Goal: Entertainment & Leisure: Consume media (video, audio)

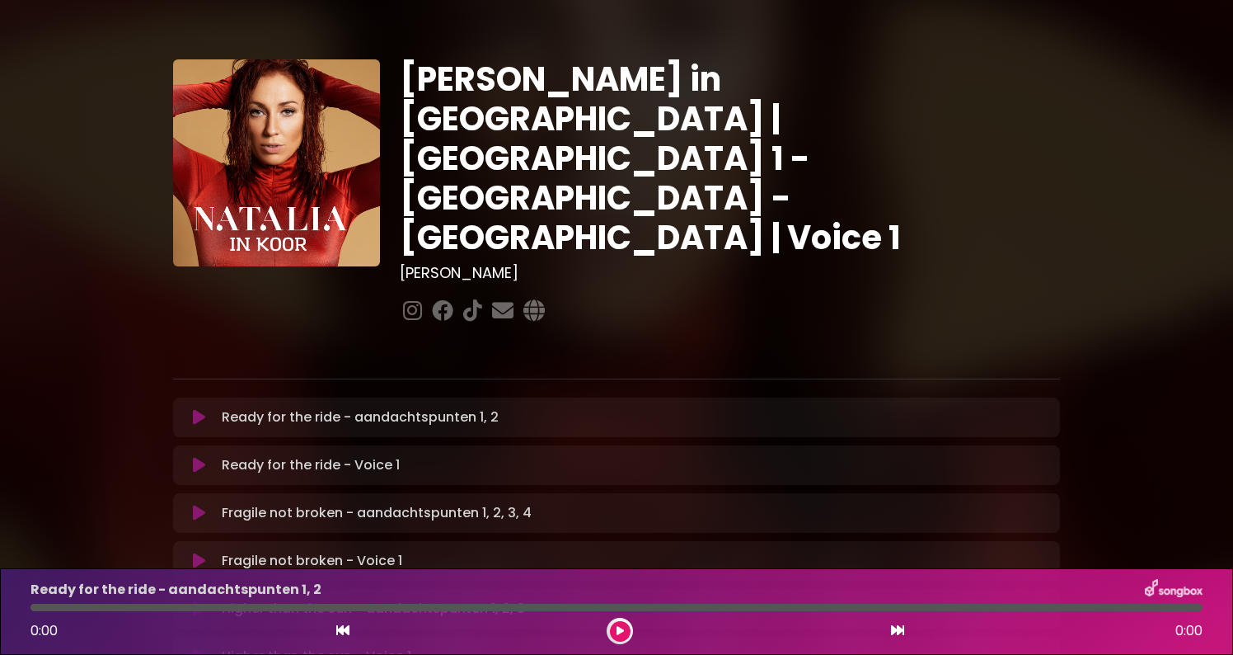
click at [193, 409] on icon at bounding box center [199, 417] width 12 height 16
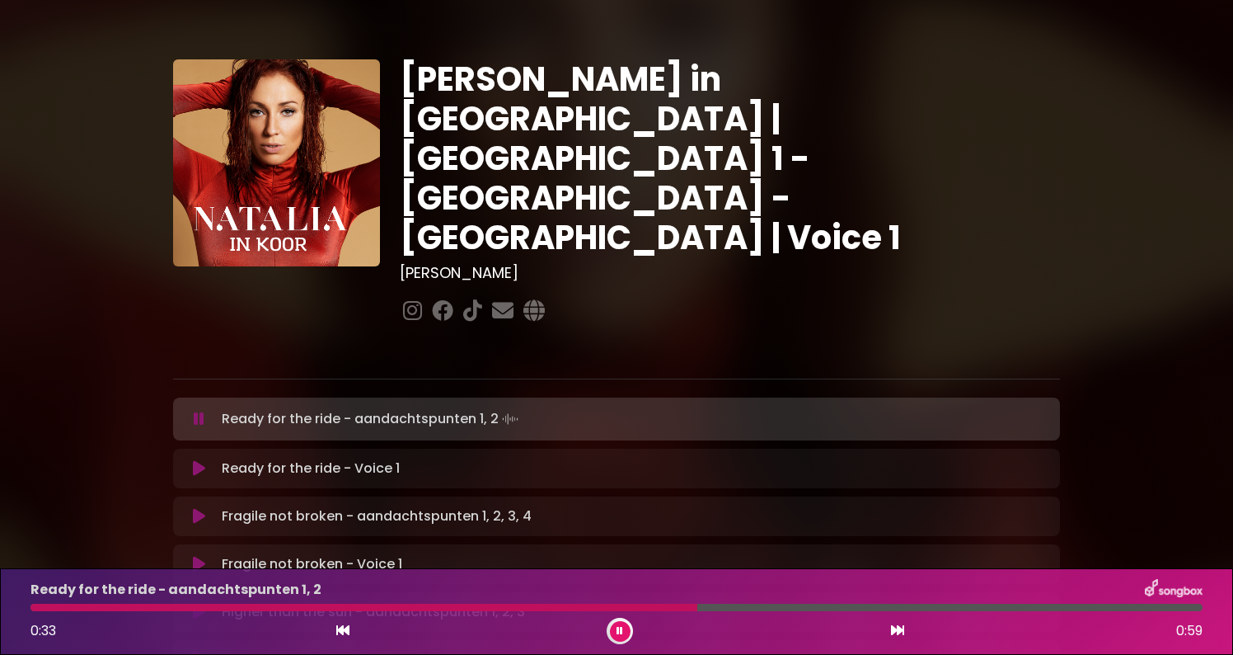
click at [199, 460] on icon at bounding box center [199, 468] width 12 height 16
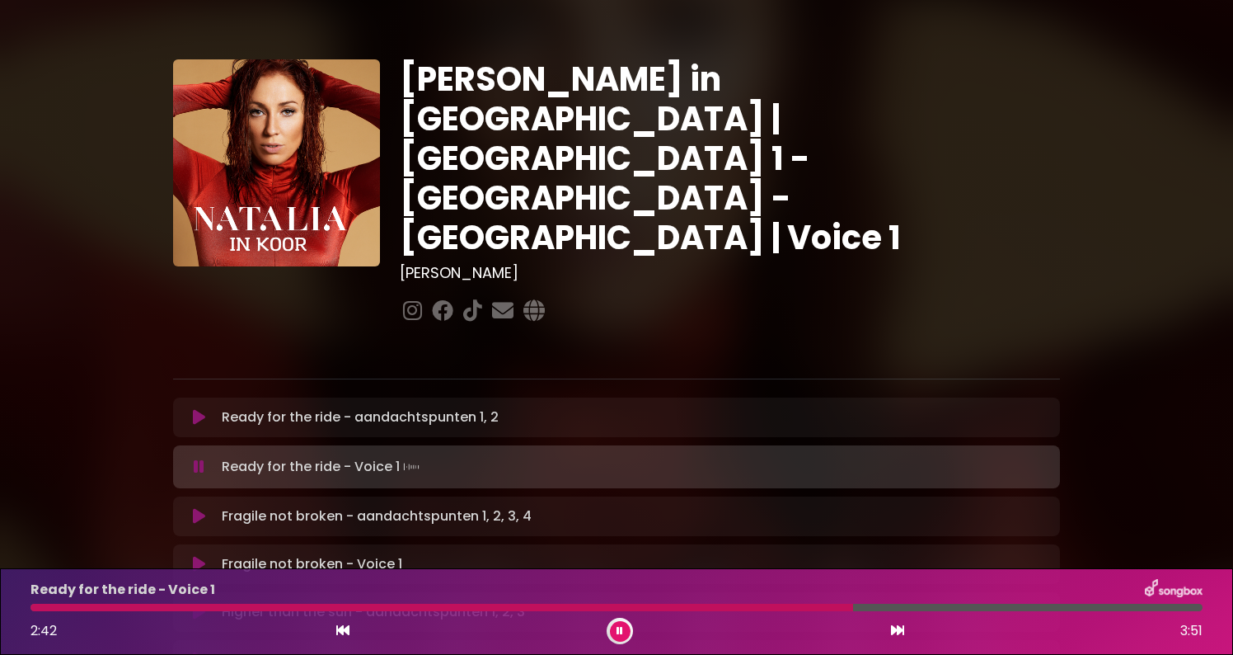
click at [825, 606] on div at bounding box center [441, 606] width 823 height 7
click at [764, 606] on div at bounding box center [431, 606] width 803 height 7
click at [197, 556] on icon at bounding box center [199, 564] width 12 height 16
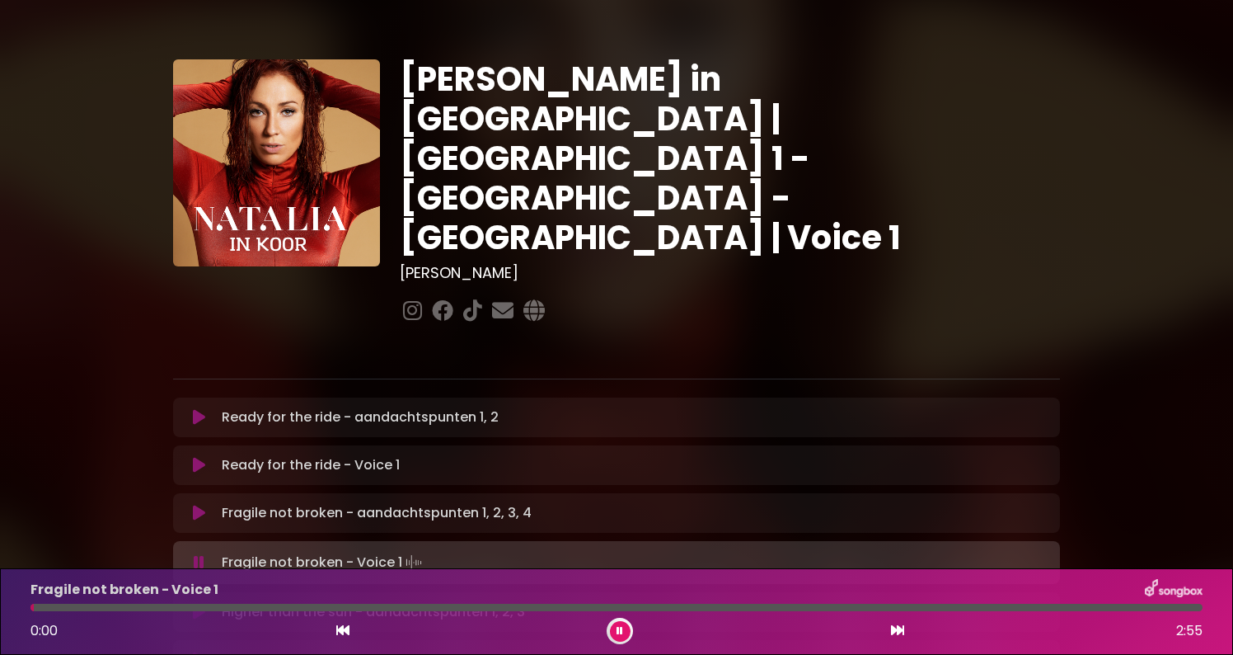
click at [616, 629] on button at bounding box center [620, 631] width 21 height 21
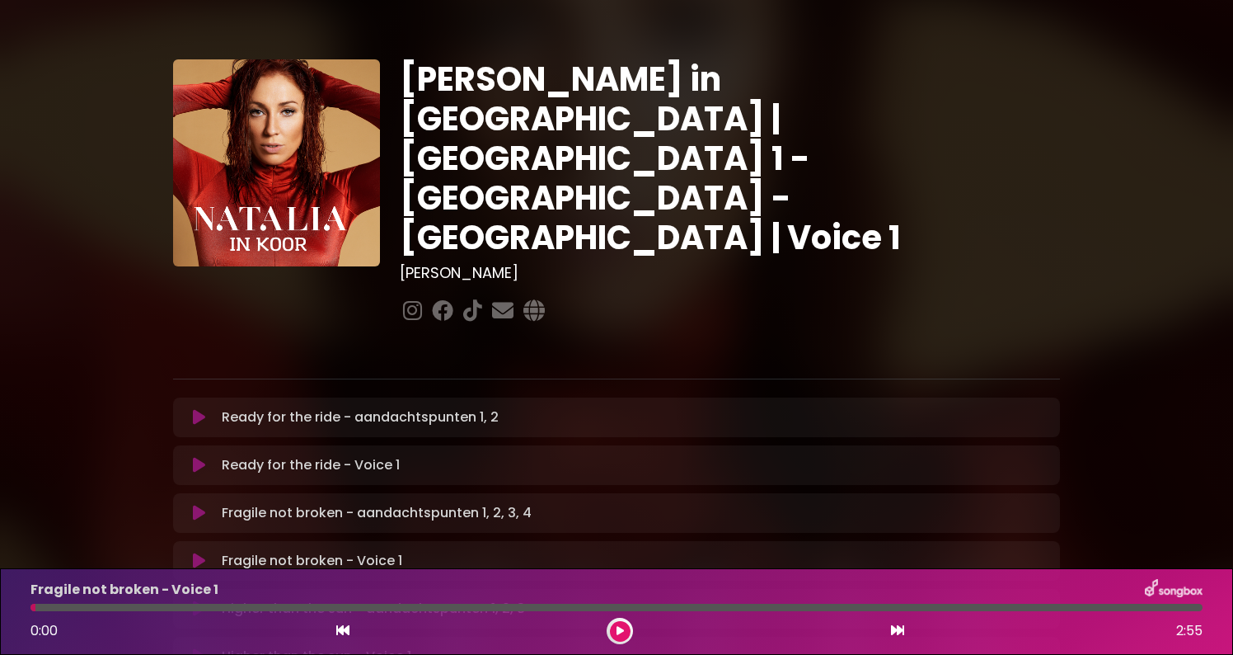
click at [629, 630] on button at bounding box center [620, 631] width 21 height 21
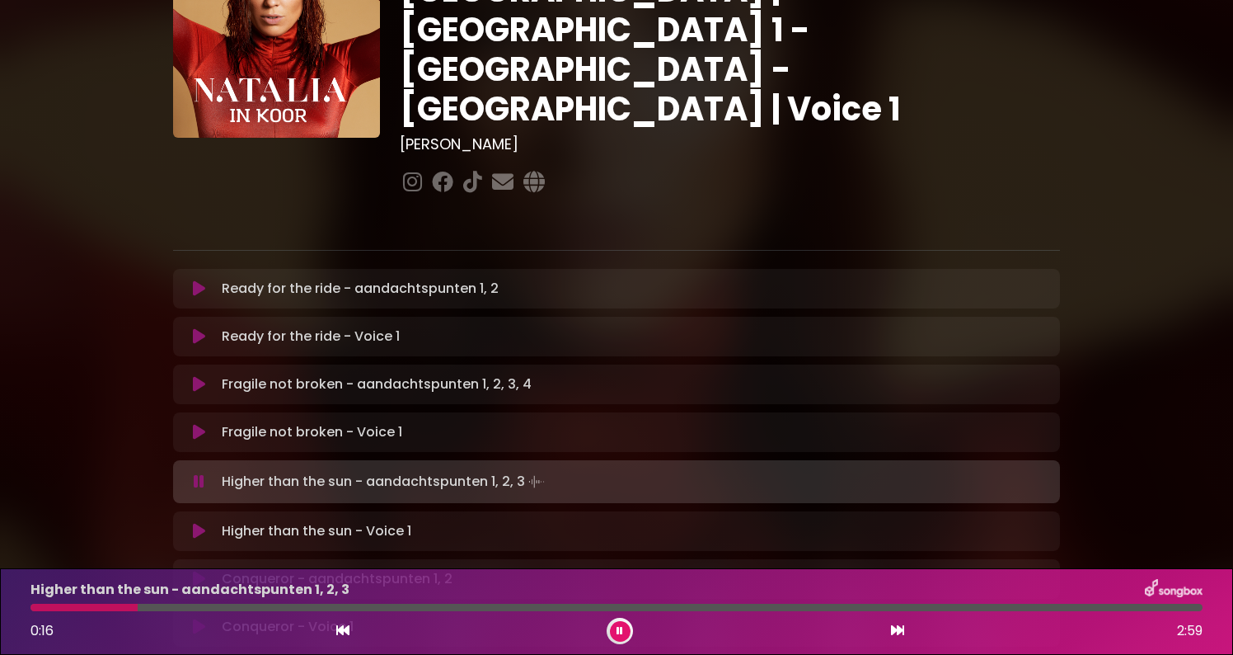
scroll to position [161, 0]
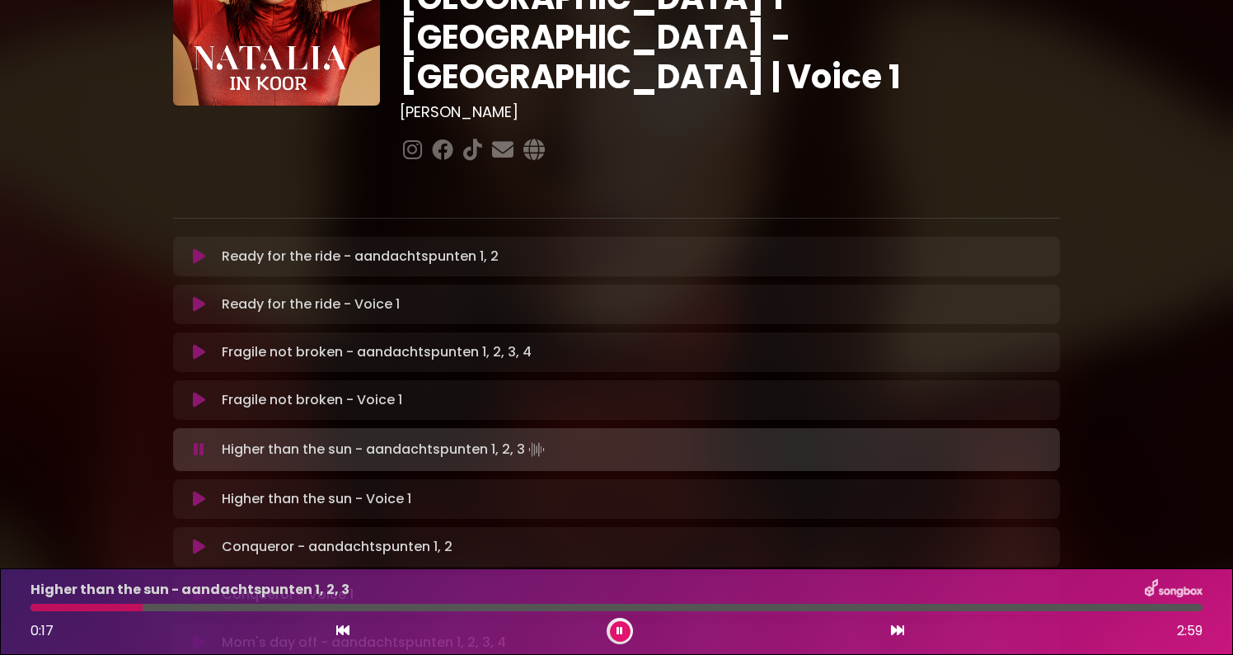
click at [209, 490] on button at bounding box center [199, 498] width 32 height 16
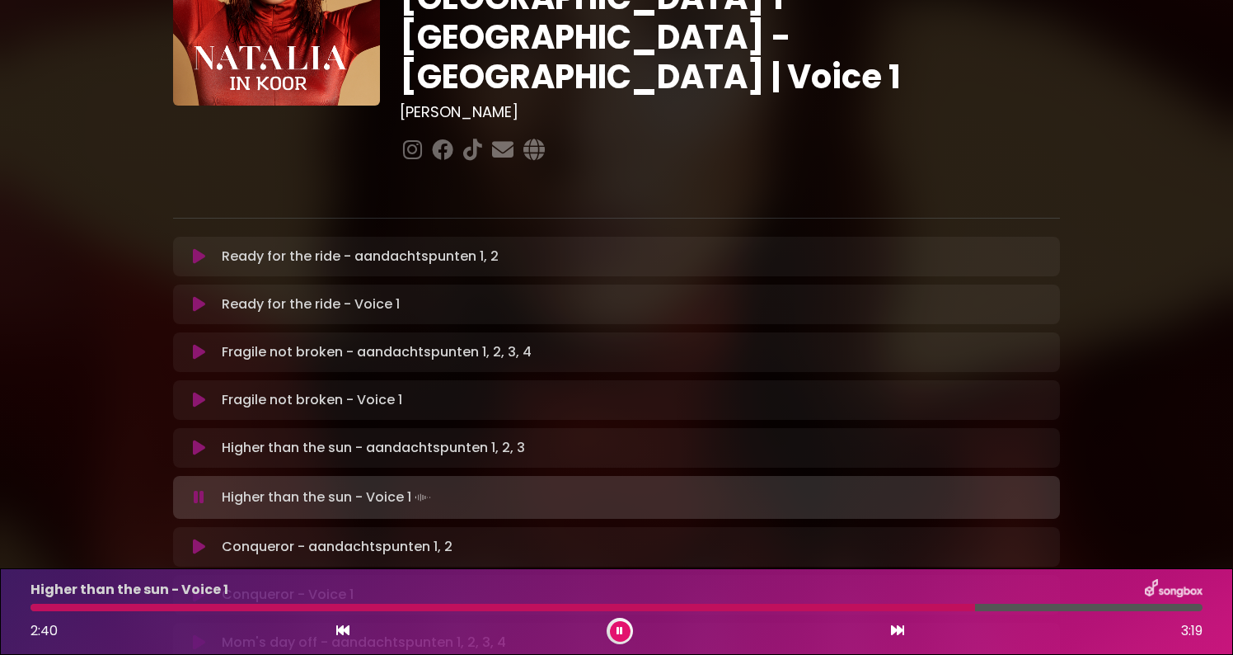
click at [911, 608] on div at bounding box center [502, 606] width 945 height 7
click at [197, 586] on icon at bounding box center [199, 594] width 12 height 16
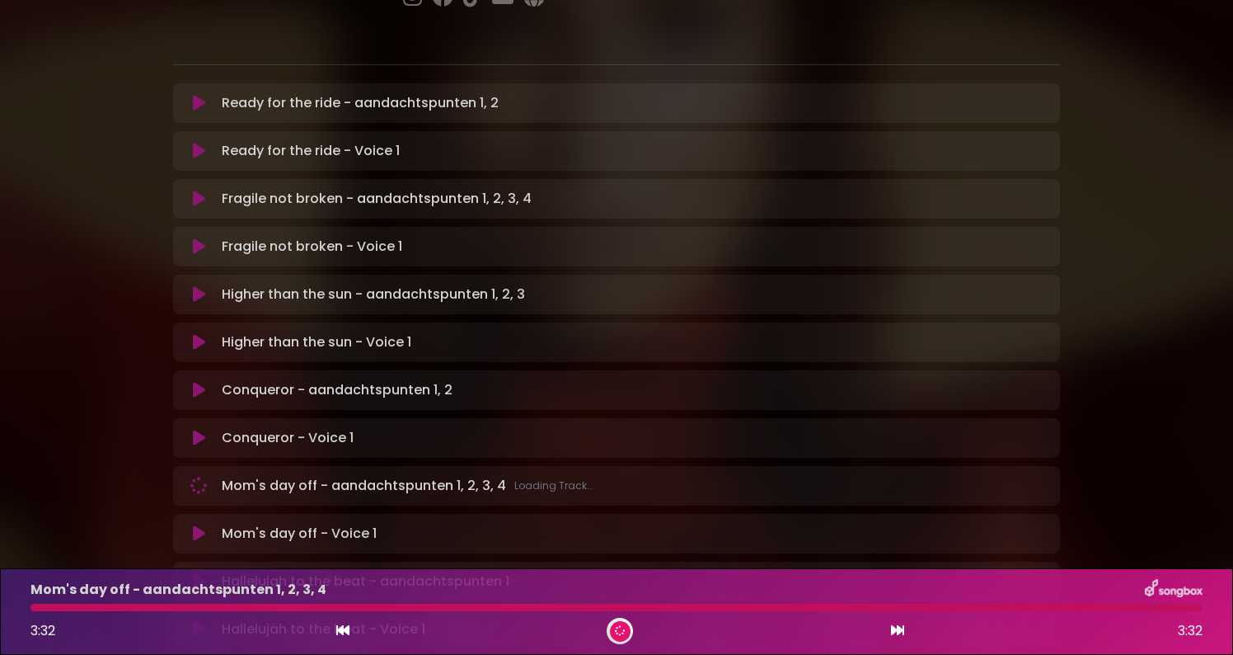
scroll to position [340, 0]
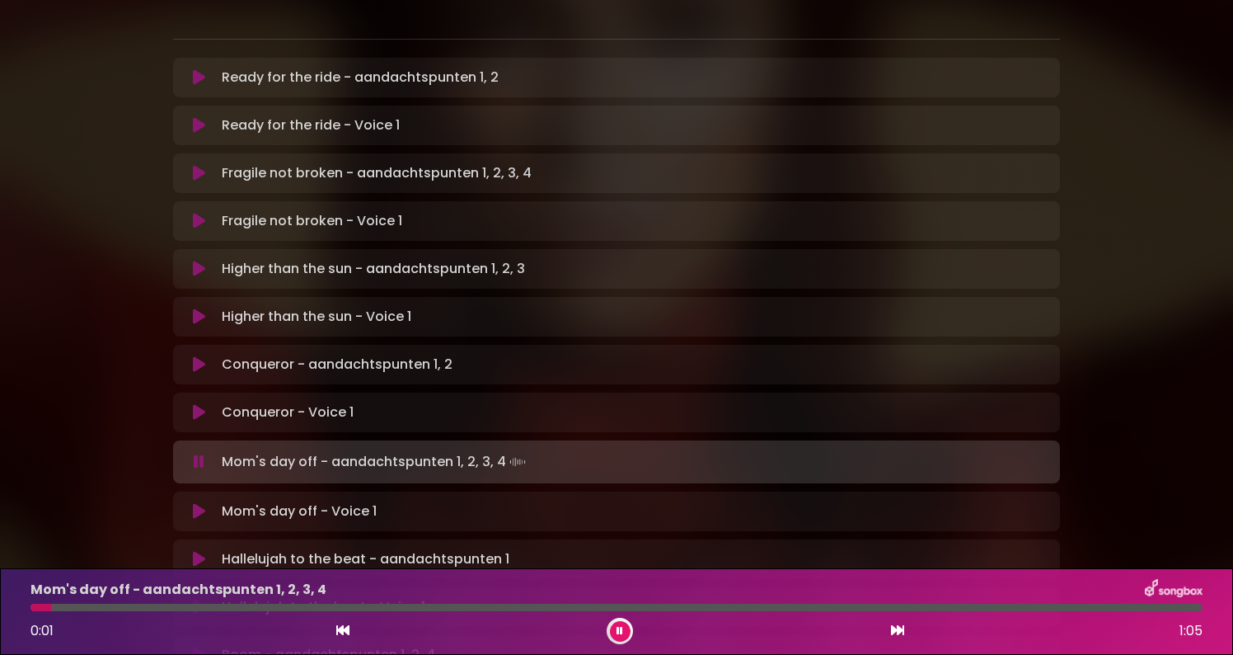
click at [198, 503] on icon at bounding box center [199, 511] width 12 height 16
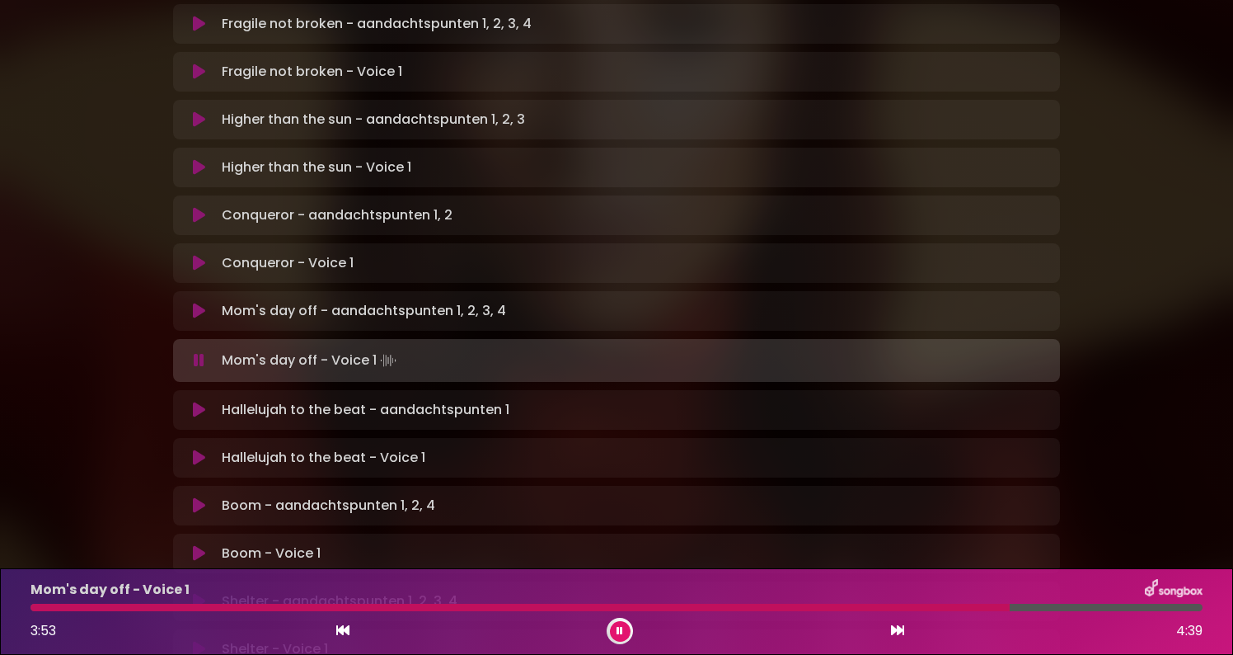
scroll to position [494, 0]
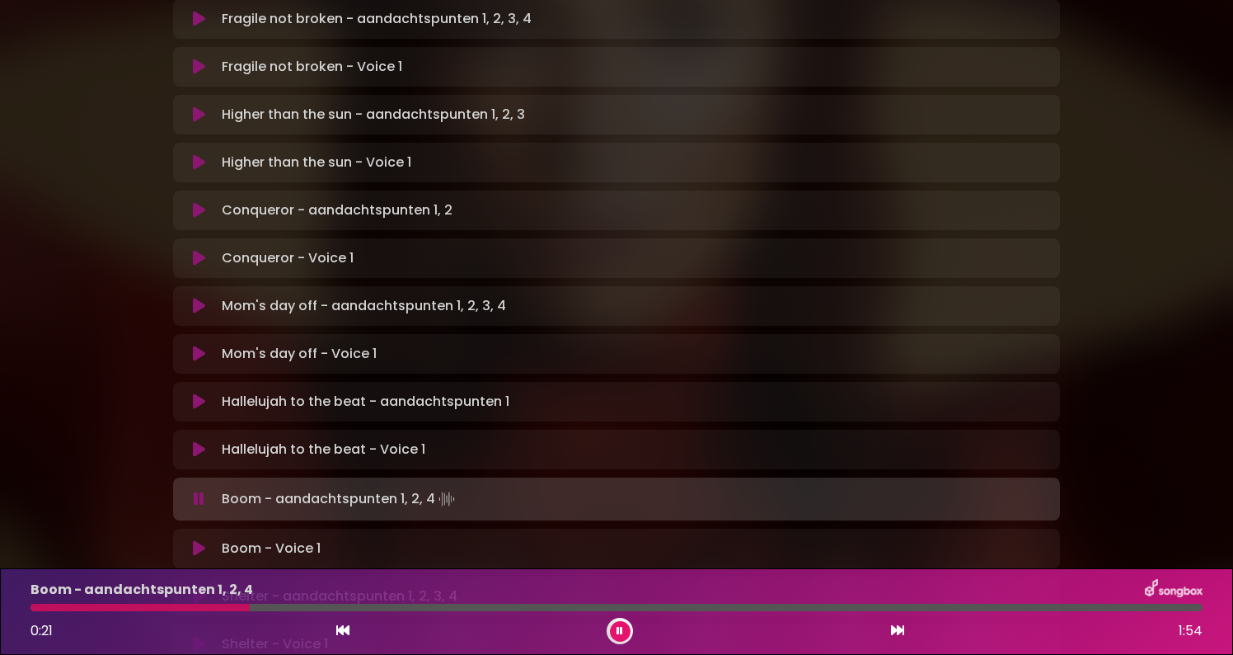
click at [202, 540] on icon at bounding box center [199, 548] width 12 height 16
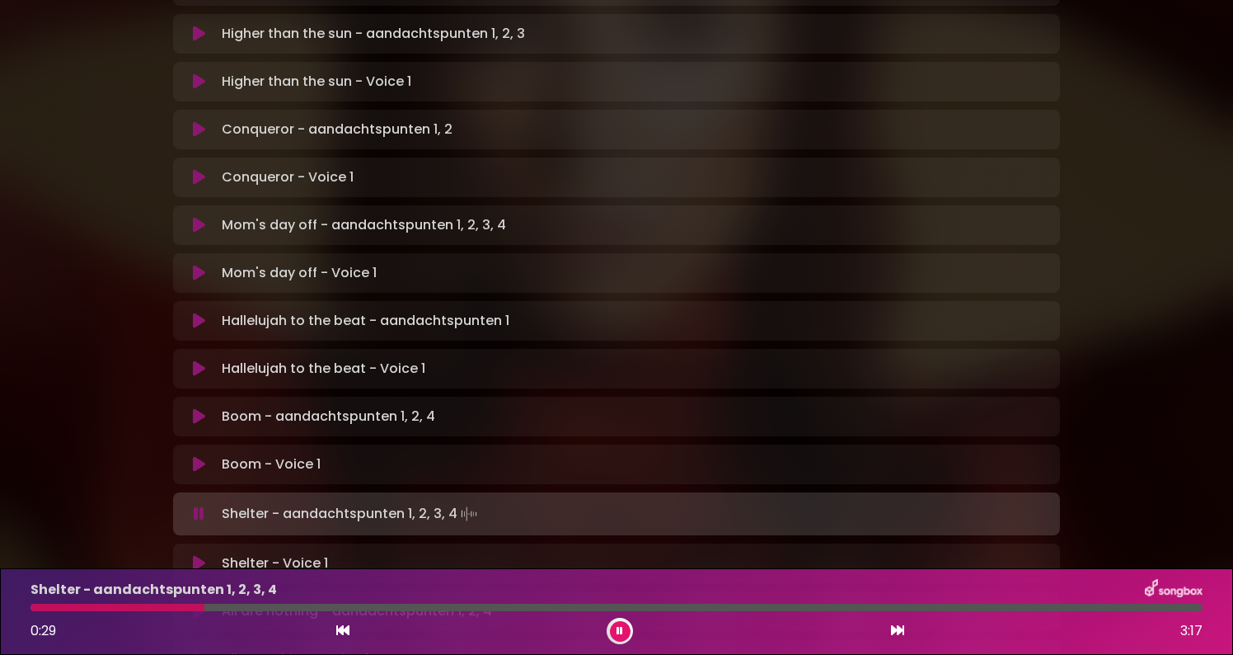
scroll to position [645, 0]
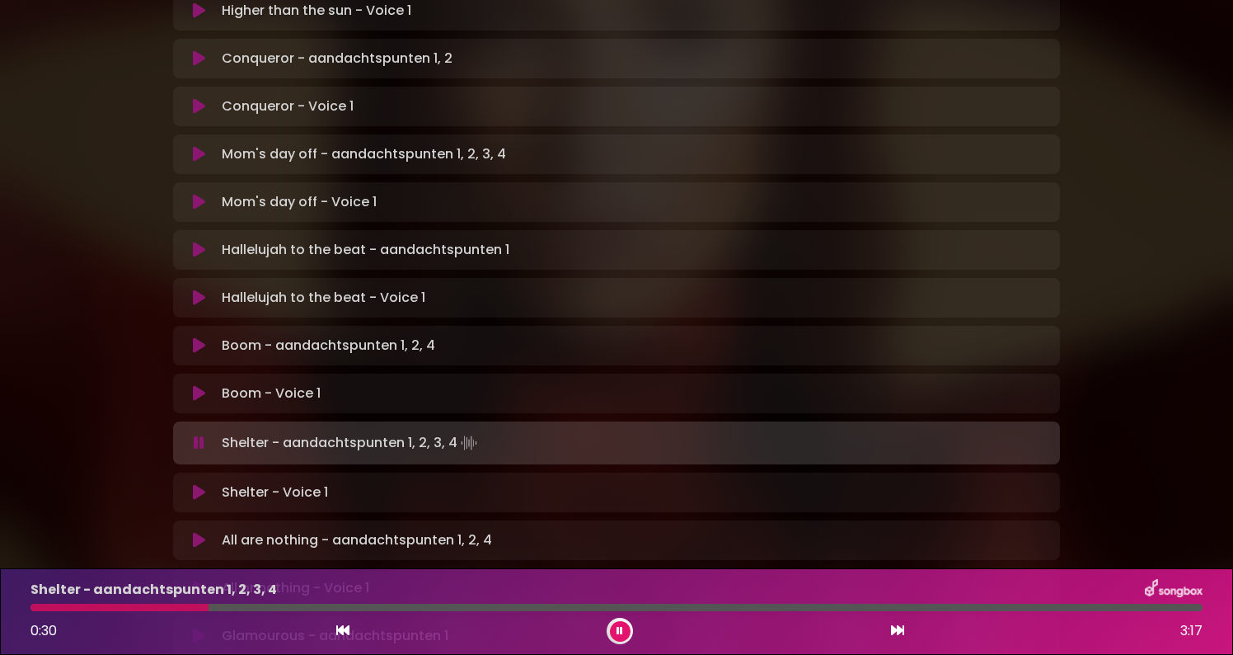
click at [199, 484] on icon at bounding box center [199, 492] width 12 height 16
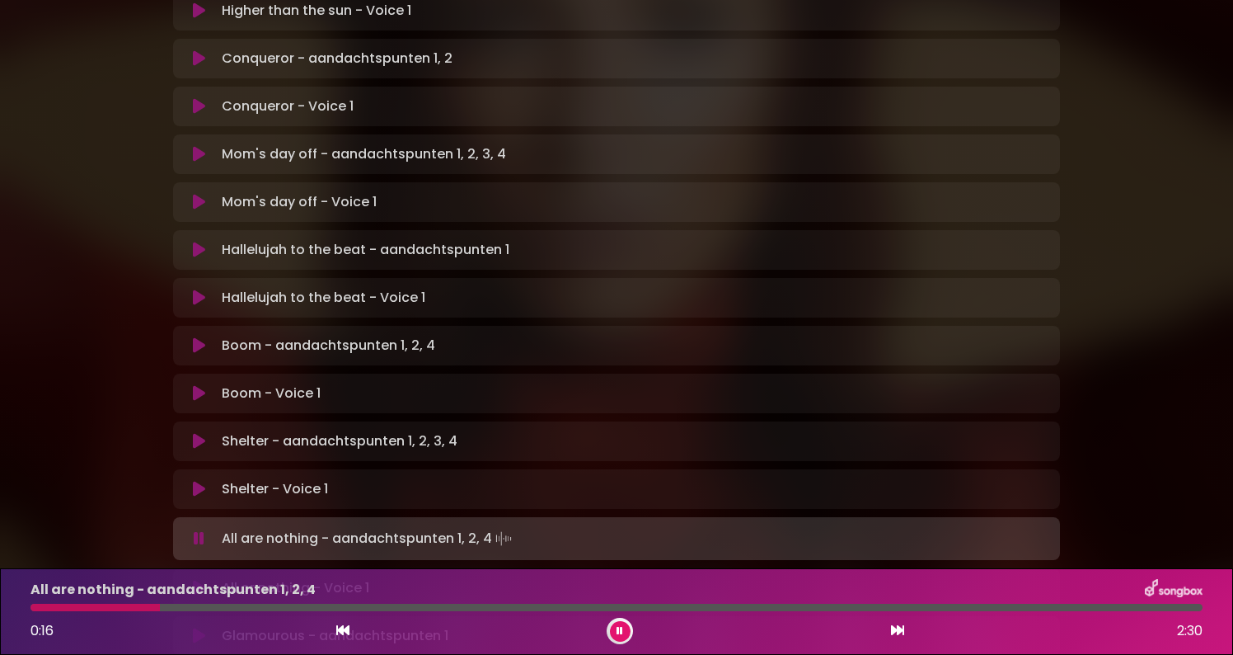
click at [200, 579] on icon at bounding box center [199, 587] width 12 height 16
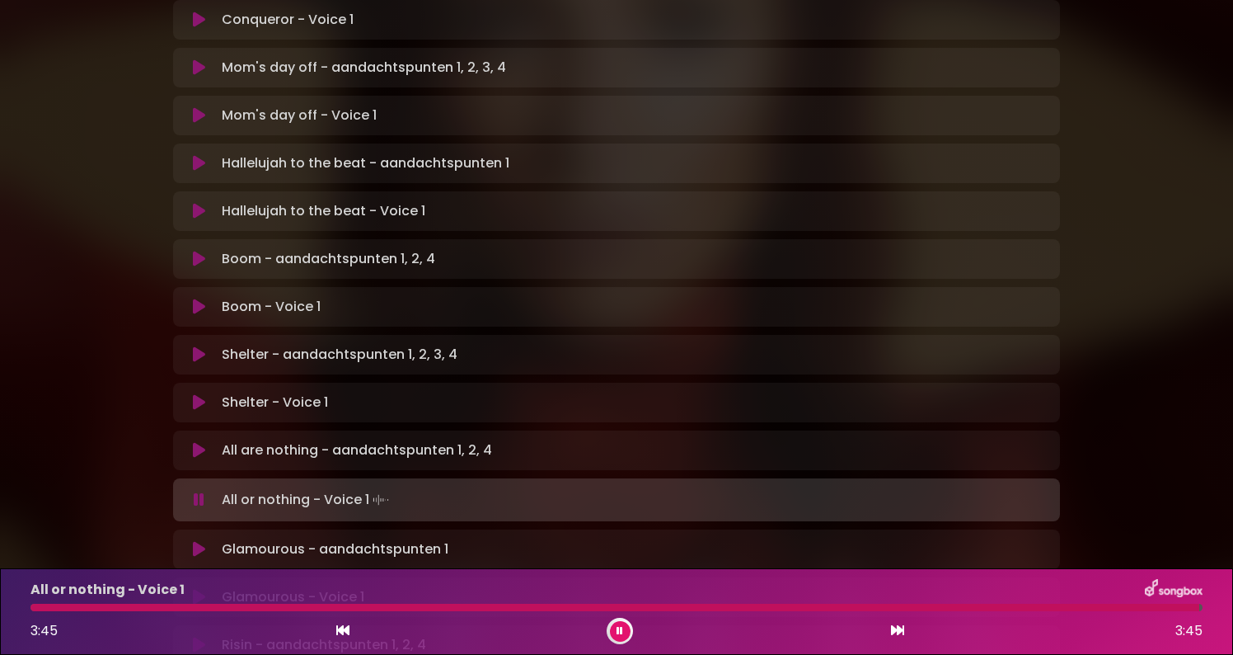
scroll to position [822, 0]
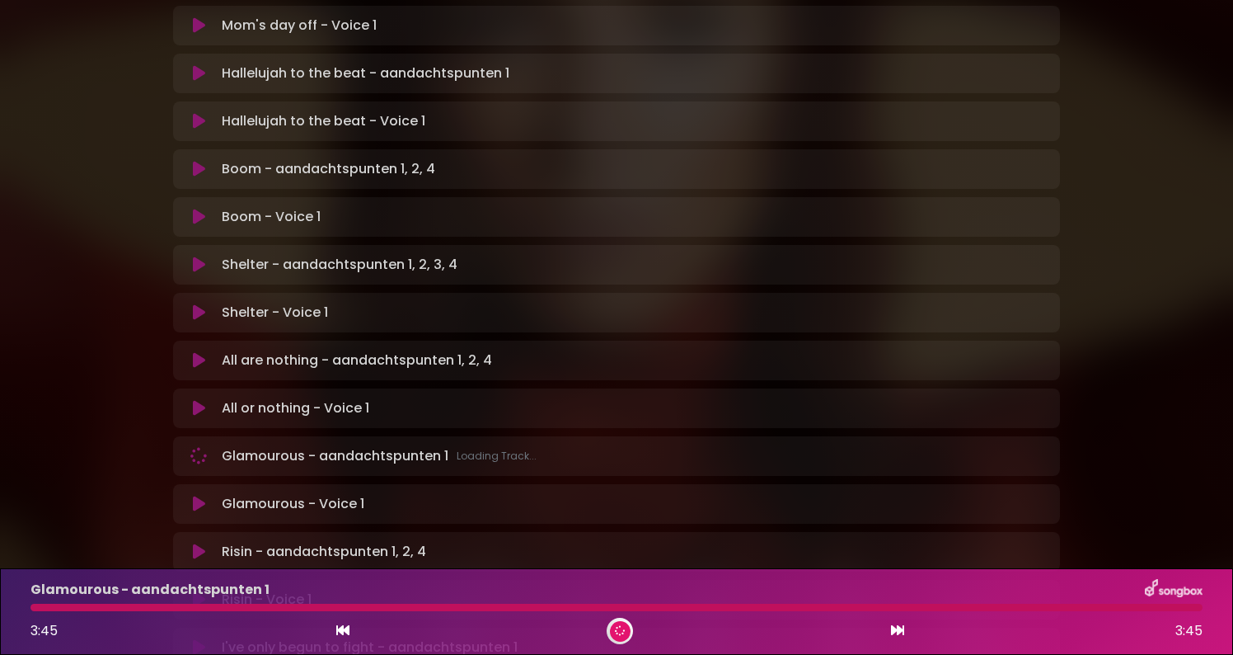
click at [197, 495] on icon at bounding box center [199, 503] width 12 height 16
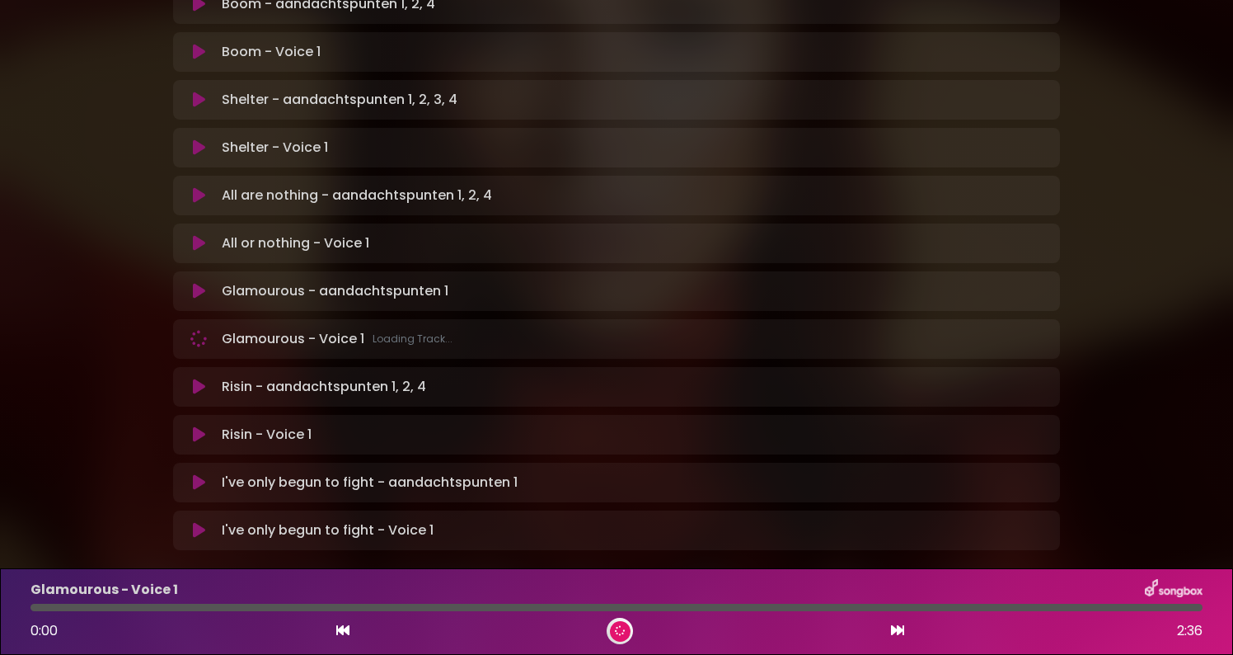
scroll to position [988, 0]
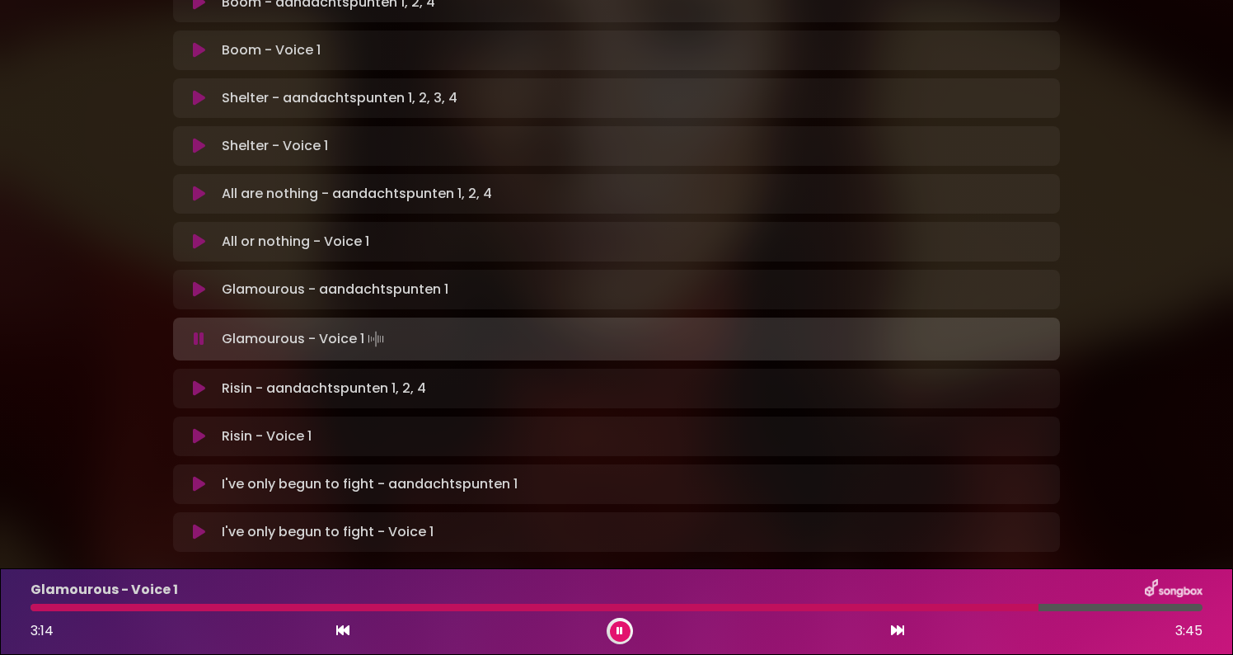
click at [196, 428] on icon at bounding box center [199, 436] width 12 height 16
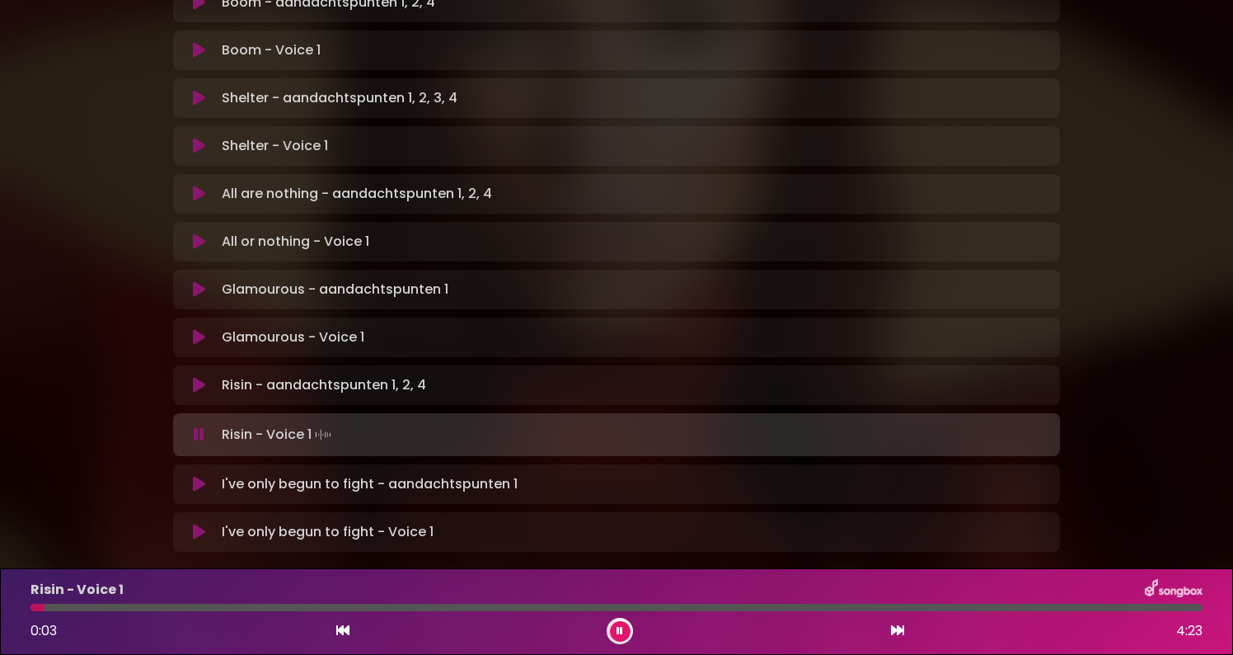
click at [258, 604] on div at bounding box center [616, 606] width 1172 height 7
click at [359, 608] on div at bounding box center [616, 606] width 1172 height 7
click at [329, 605] on div at bounding box center [199, 606] width 339 height 7
click at [317, 603] on div "Risin - Voice 1 1:08 4:23" at bounding box center [617, 611] width 1192 height 65
click at [289, 603] on div at bounding box center [186, 606] width 312 height 7
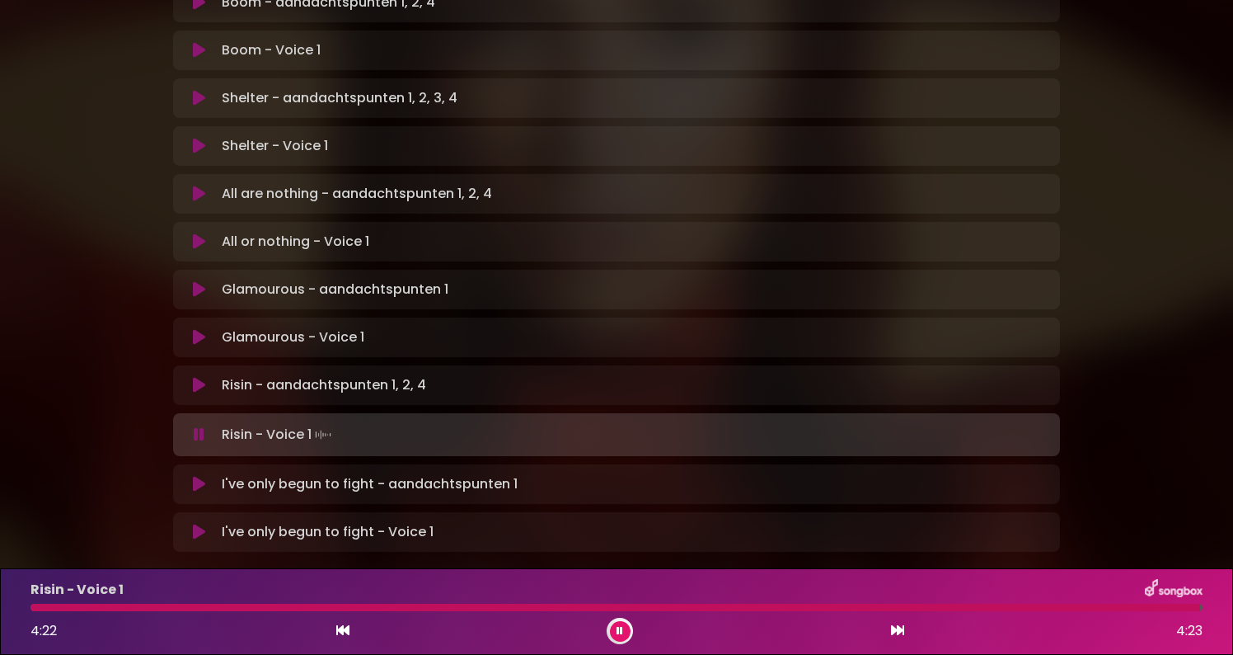
click at [186, 512] on div "I've only begun to fight - Voice 1 Loading Track..." at bounding box center [616, 532] width 887 height 40
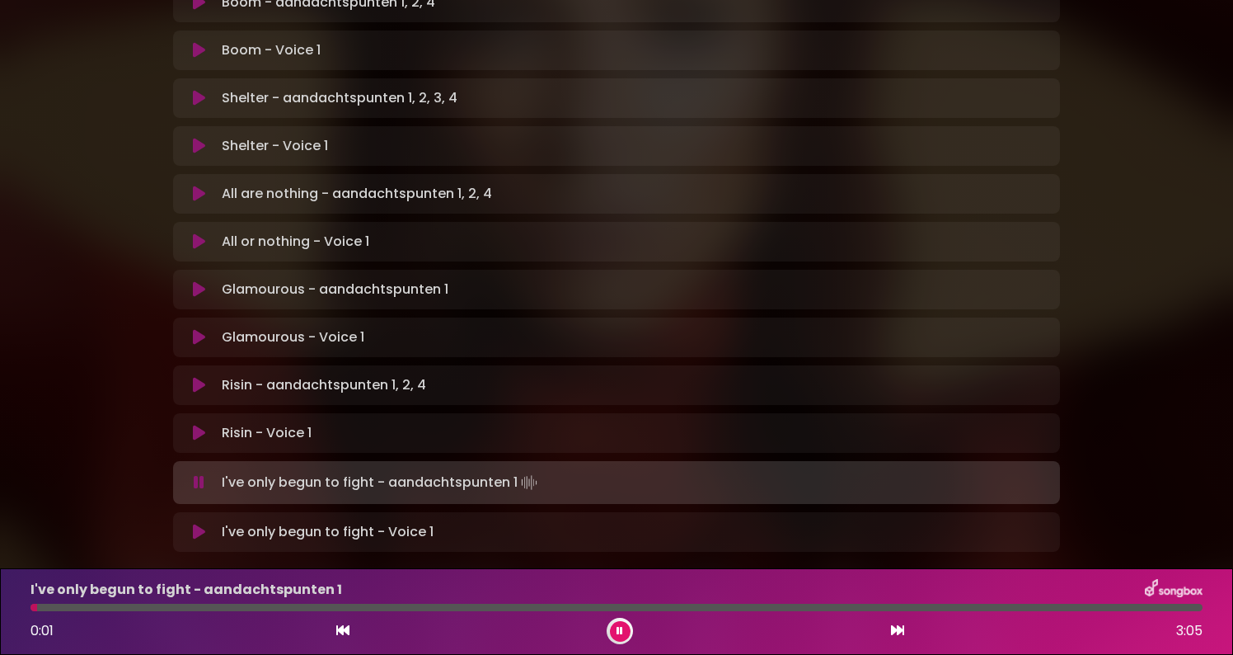
click at [197, 523] on icon at bounding box center [199, 531] width 12 height 16
